Goal: Information Seeking & Learning: Learn about a topic

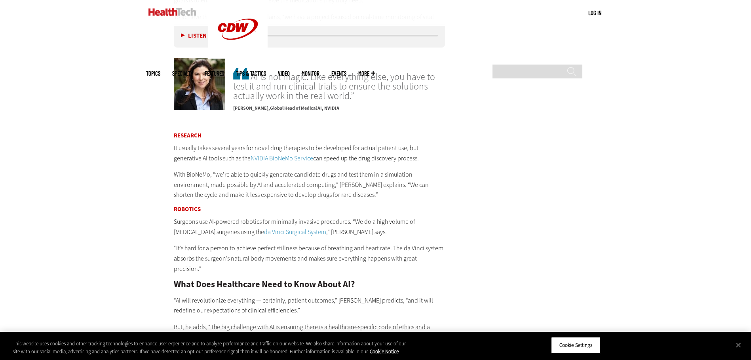
scroll to position [1465, 0]
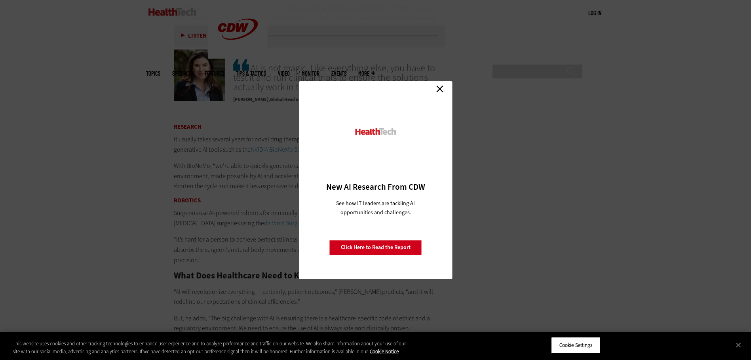
click at [442, 88] on link "Close" at bounding box center [440, 89] width 12 height 12
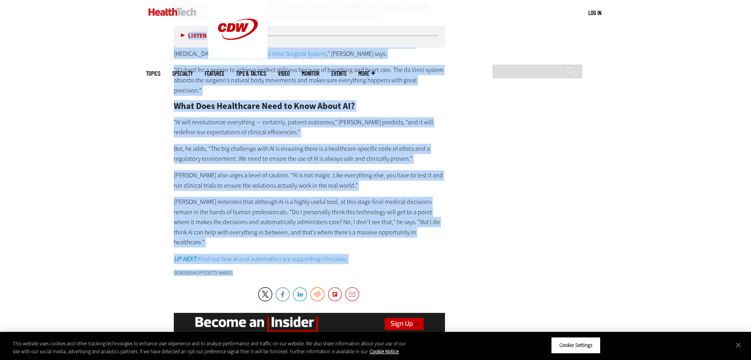
scroll to position [1662, 0]
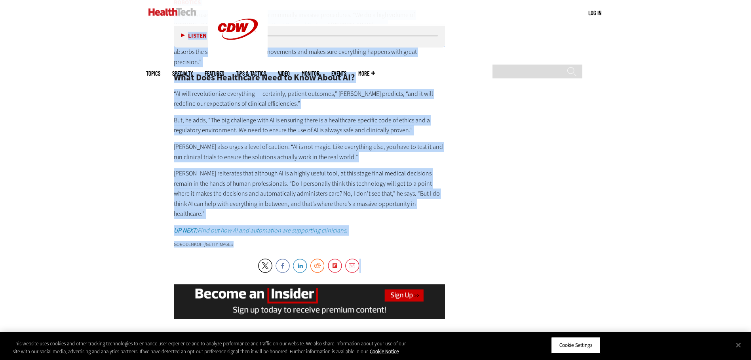
drag, startPoint x: 175, startPoint y: 142, endPoint x: 302, endPoint y: 258, distance: 172.0
copy article "Lore Ipsum do SI Ame Conse Adip el Seddoeiusm? Temporinci utlaboreetdo mag al e…"
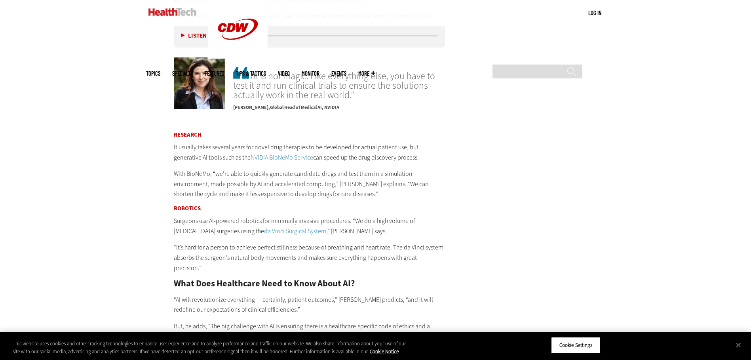
scroll to position [1337, 0]
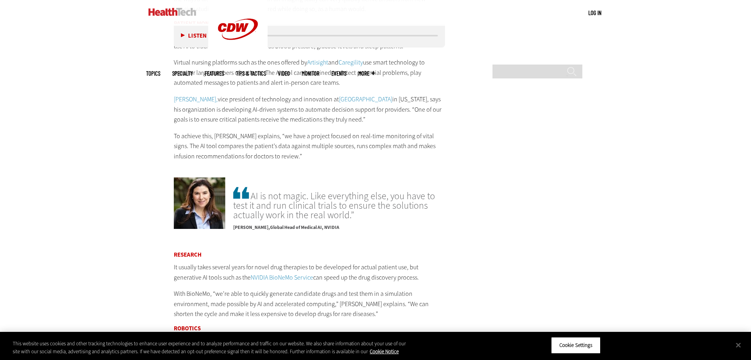
click at [180, 34] on div "Listen Pause" at bounding box center [196, 35] width 32 height 9
click at [182, 35] on button "Listen" at bounding box center [194, 36] width 26 height 6
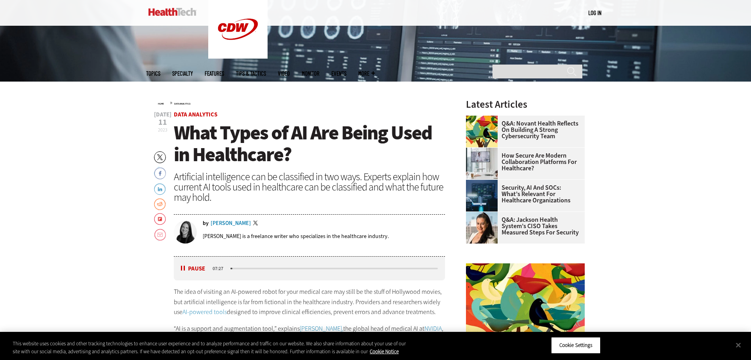
scroll to position [347, 0]
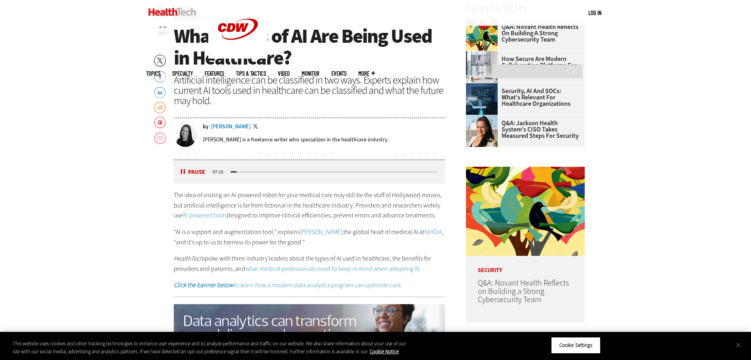
click at [740, 346] on button "Close" at bounding box center [737, 344] width 17 height 17
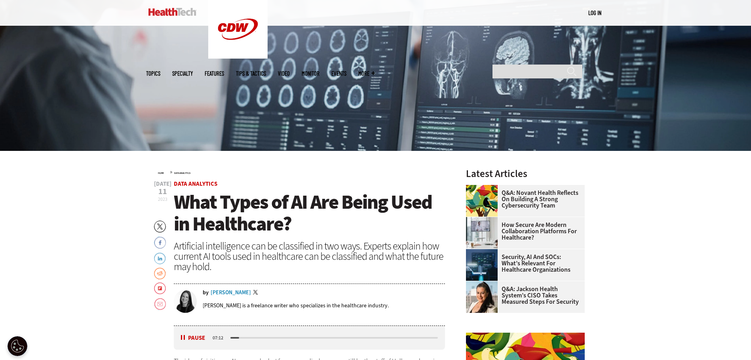
scroll to position [308, 0]
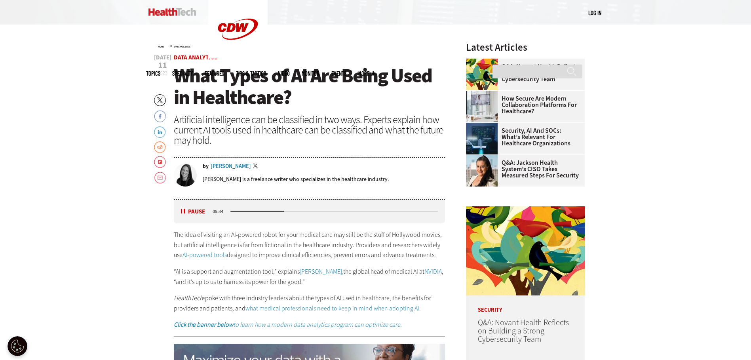
drag, startPoint x: 184, startPoint y: 212, endPoint x: 191, endPoint y: 217, distance: 8.2
click at [184, 212] on button "Pause" at bounding box center [193, 212] width 25 height 6
click at [183, 210] on button "Listen" at bounding box center [194, 212] width 26 height 6
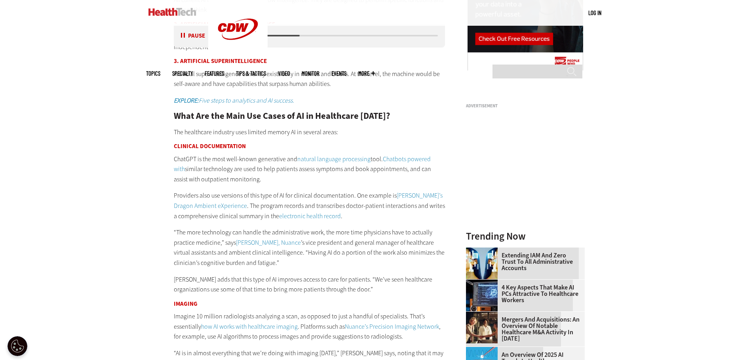
scroll to position [822, 0]
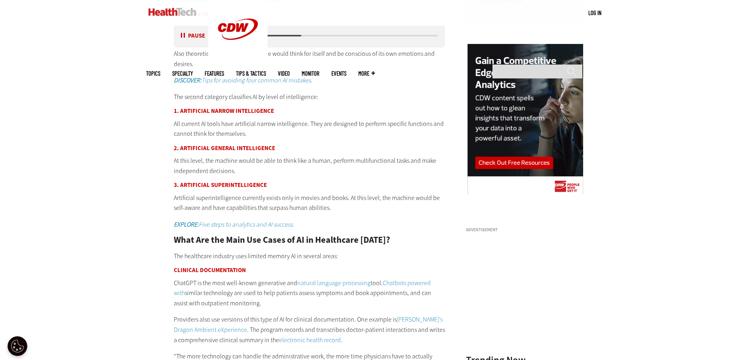
click at [183, 37] on button "Pause" at bounding box center [193, 36] width 25 height 6
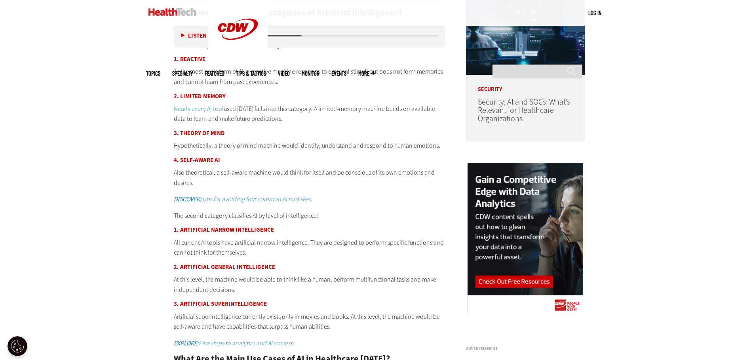
scroll to position [862, 0]
